Goal: Find specific page/section: Locate a particular part of the current website

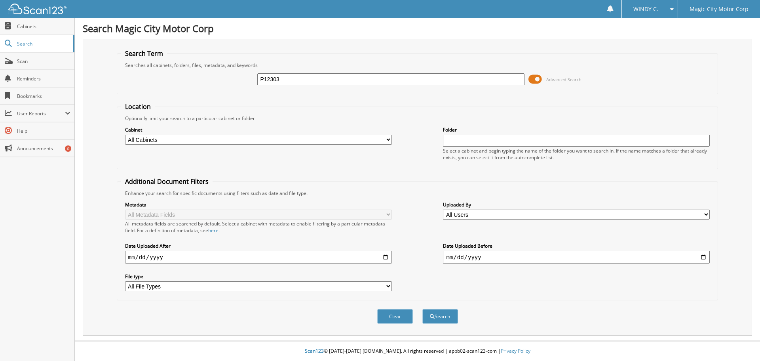
type input "P12303"
click at [423, 309] on button "Search" at bounding box center [441, 316] width 36 height 15
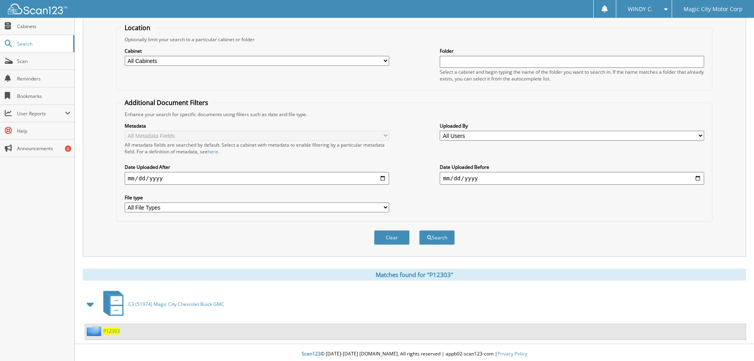
scroll to position [82, 0]
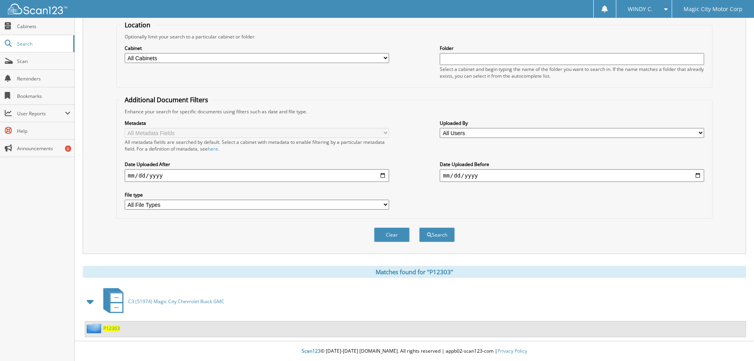
click at [105, 328] on span "P12303" at bounding box center [111, 328] width 17 height 7
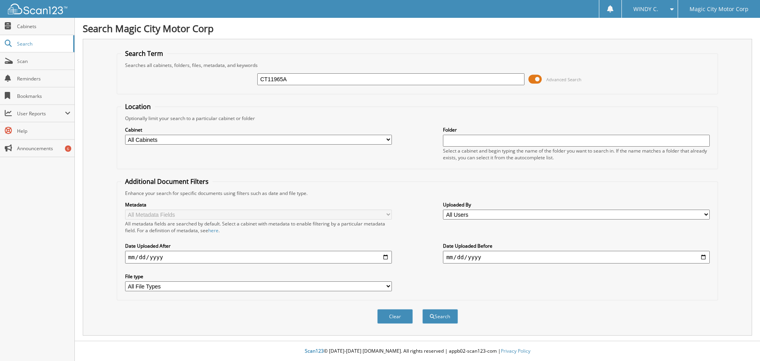
type input "CT11965A"
click at [423, 309] on button "Search" at bounding box center [441, 316] width 36 height 15
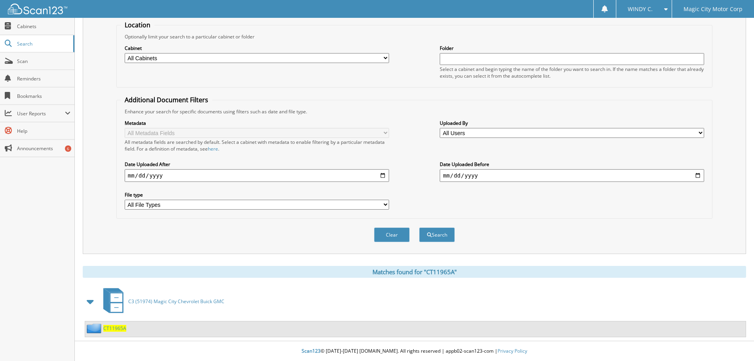
scroll to position [82, 0]
click at [119, 329] on span "CT11965A" at bounding box center [114, 328] width 23 height 7
